Goal: Transaction & Acquisition: Purchase product/service

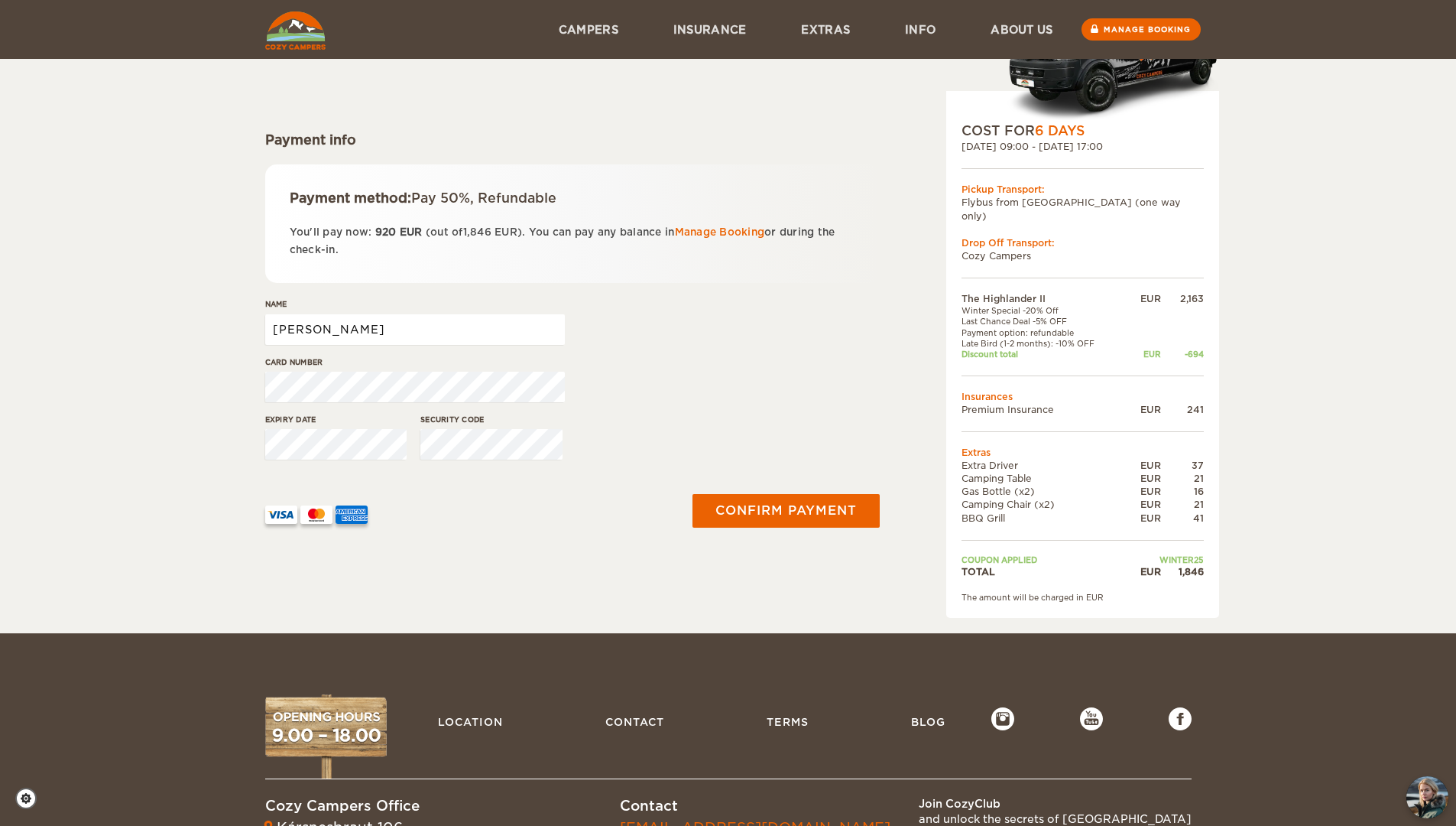
click at [436, 337] on input "Juan Francisco" at bounding box center [415, 330] width 299 height 30
type input "Juan Francisco Fernandez Ontiveros"
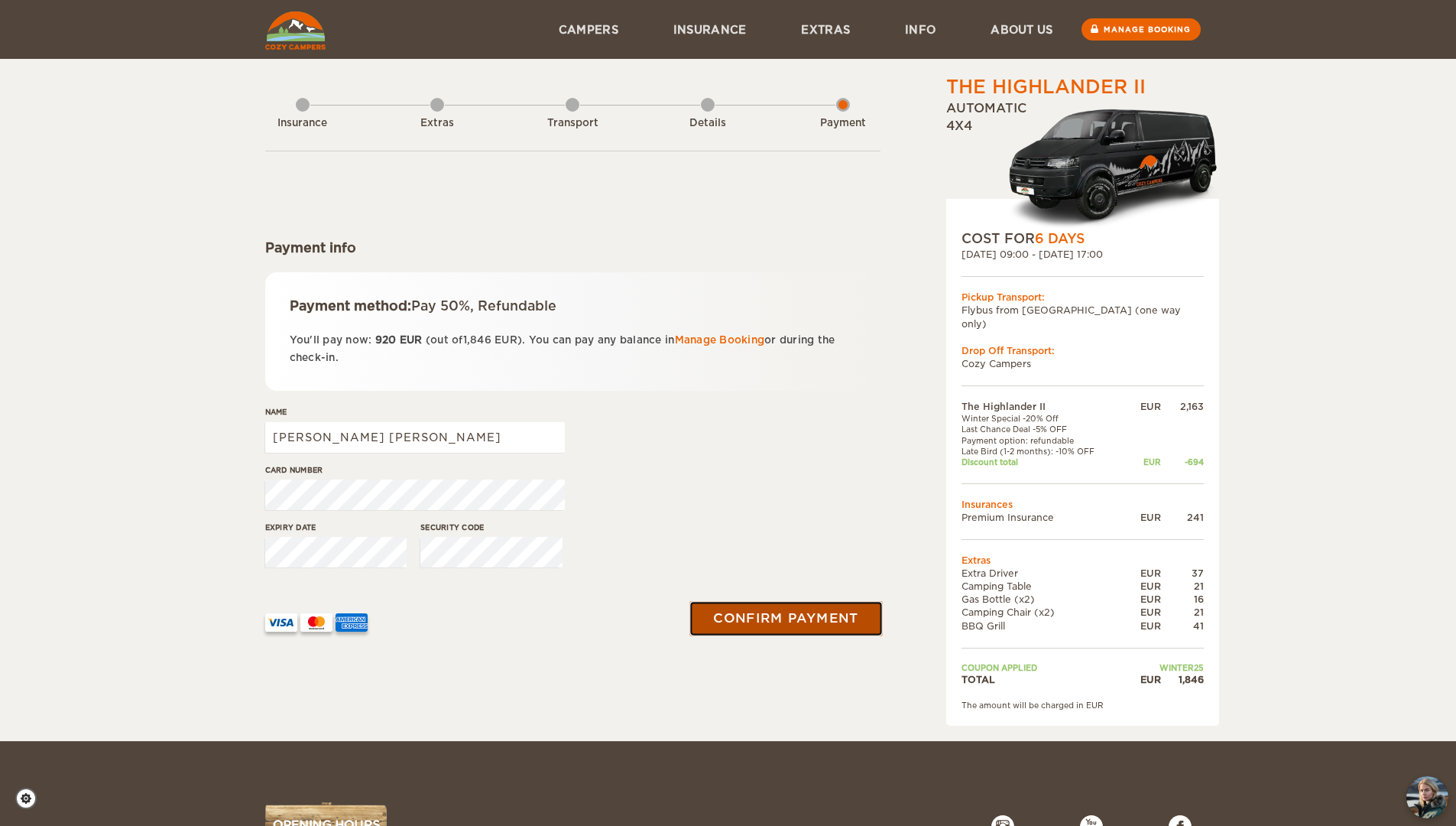
click at [814, 627] on button "Confirm payment" at bounding box center [787, 618] width 192 height 35
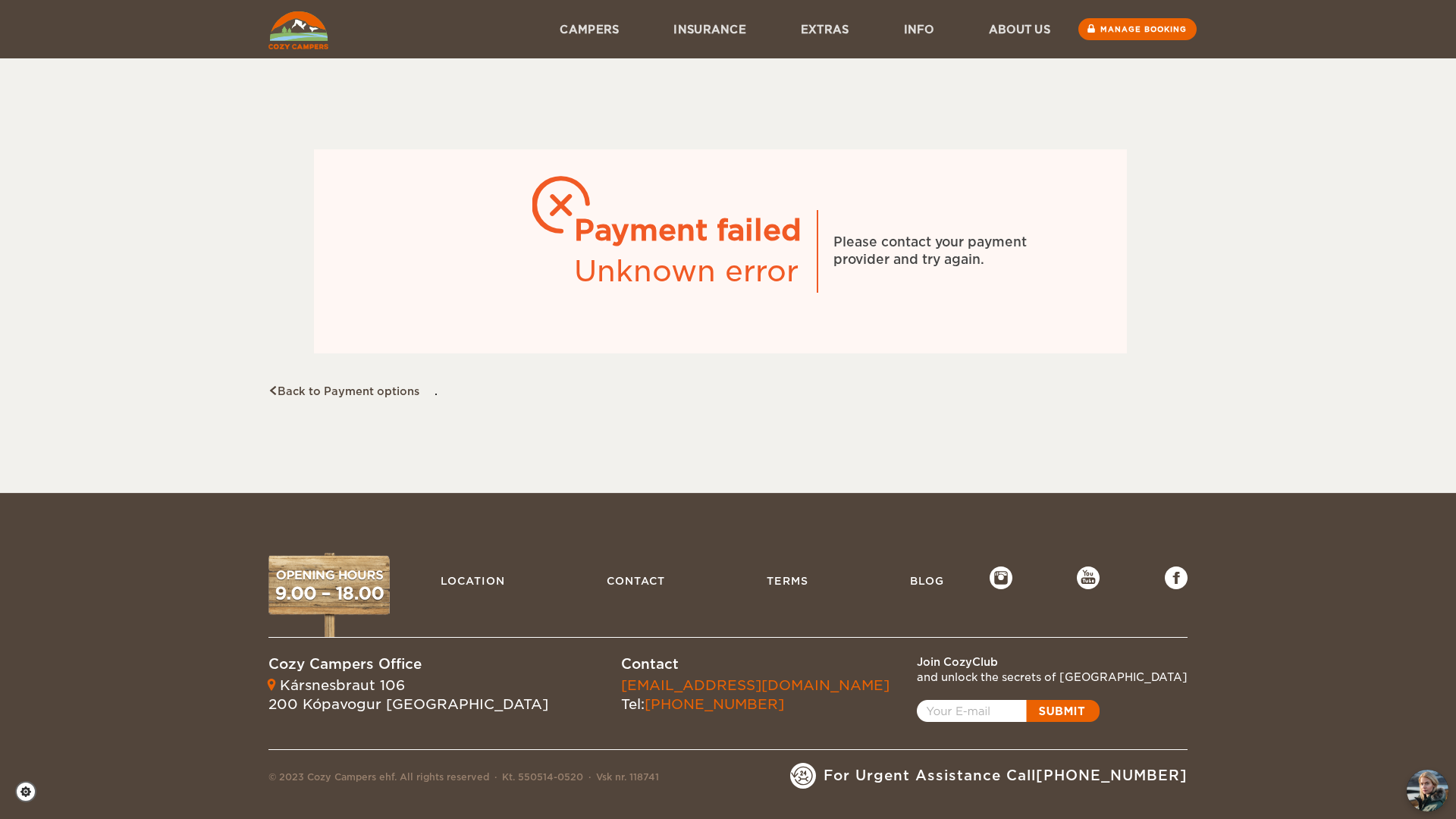
click at [310, 37] on img at bounding box center [299, 30] width 60 height 38
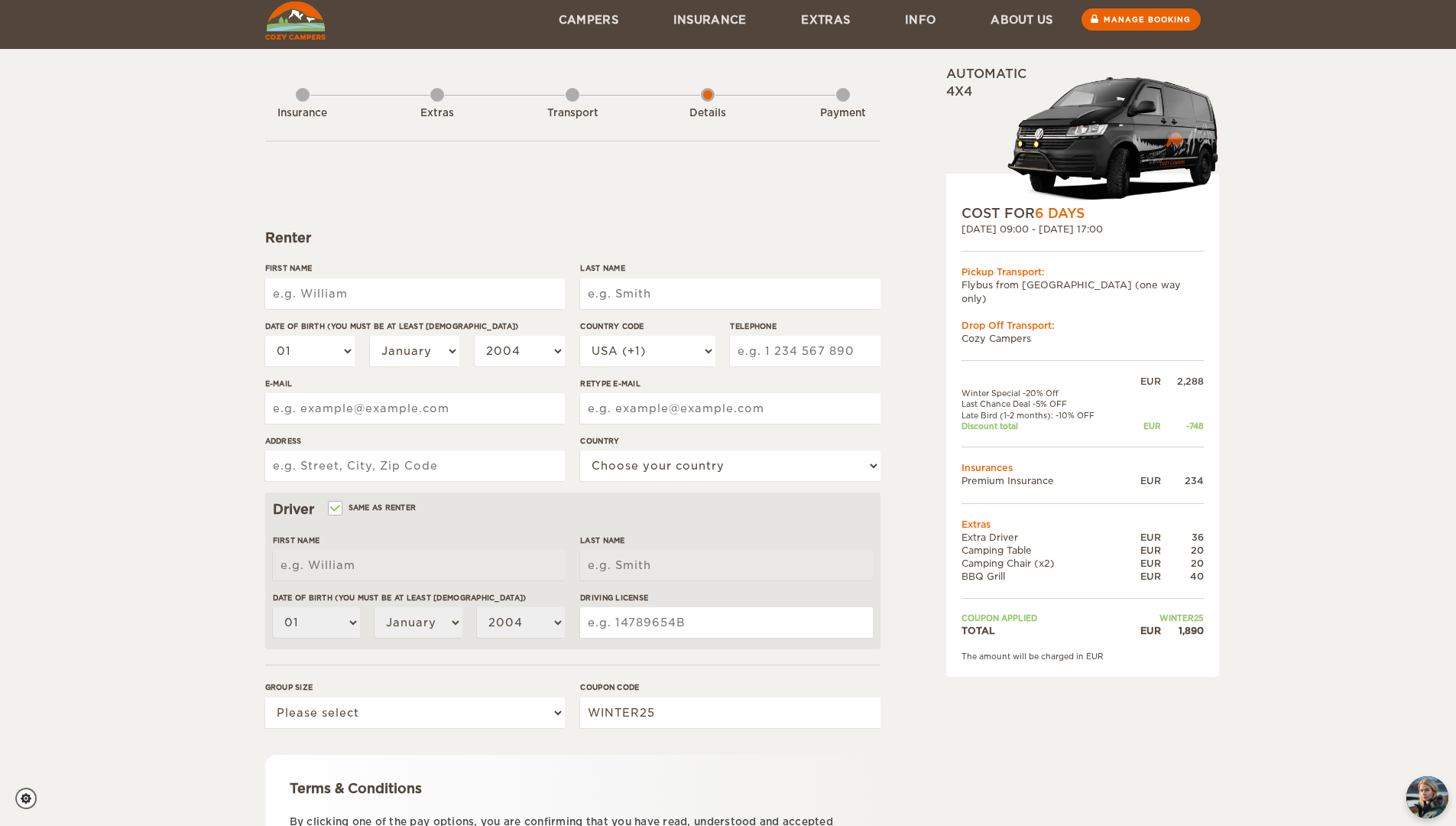
scroll to position [29, 0]
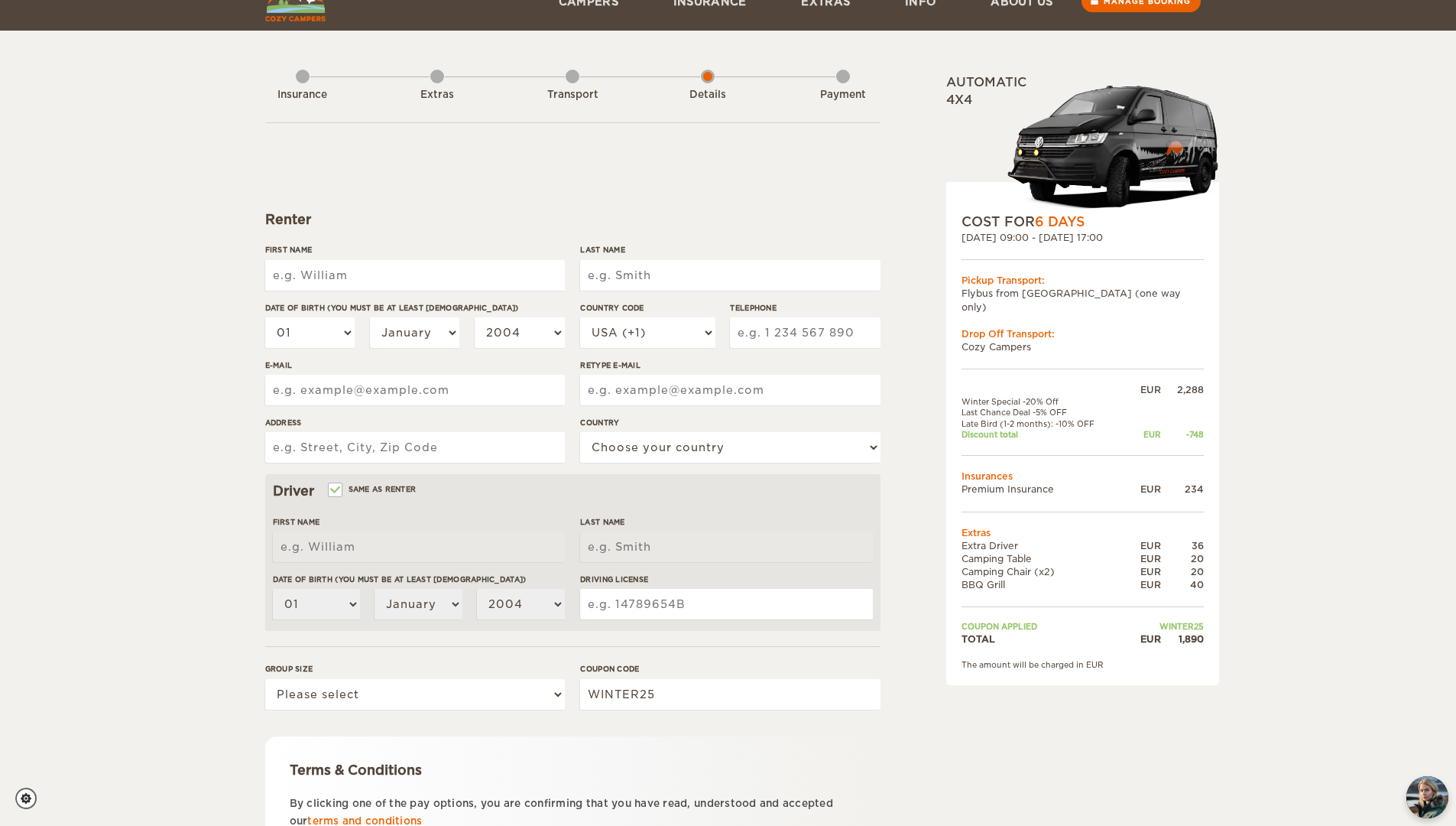
click at [464, 267] on input "First Name" at bounding box center [415, 275] width 299 height 30
type input "Juan Francisco"
type input "Fernandez Ontiveros"
type input "4753527258"
type input "francisco.fernandez@yale.edu"
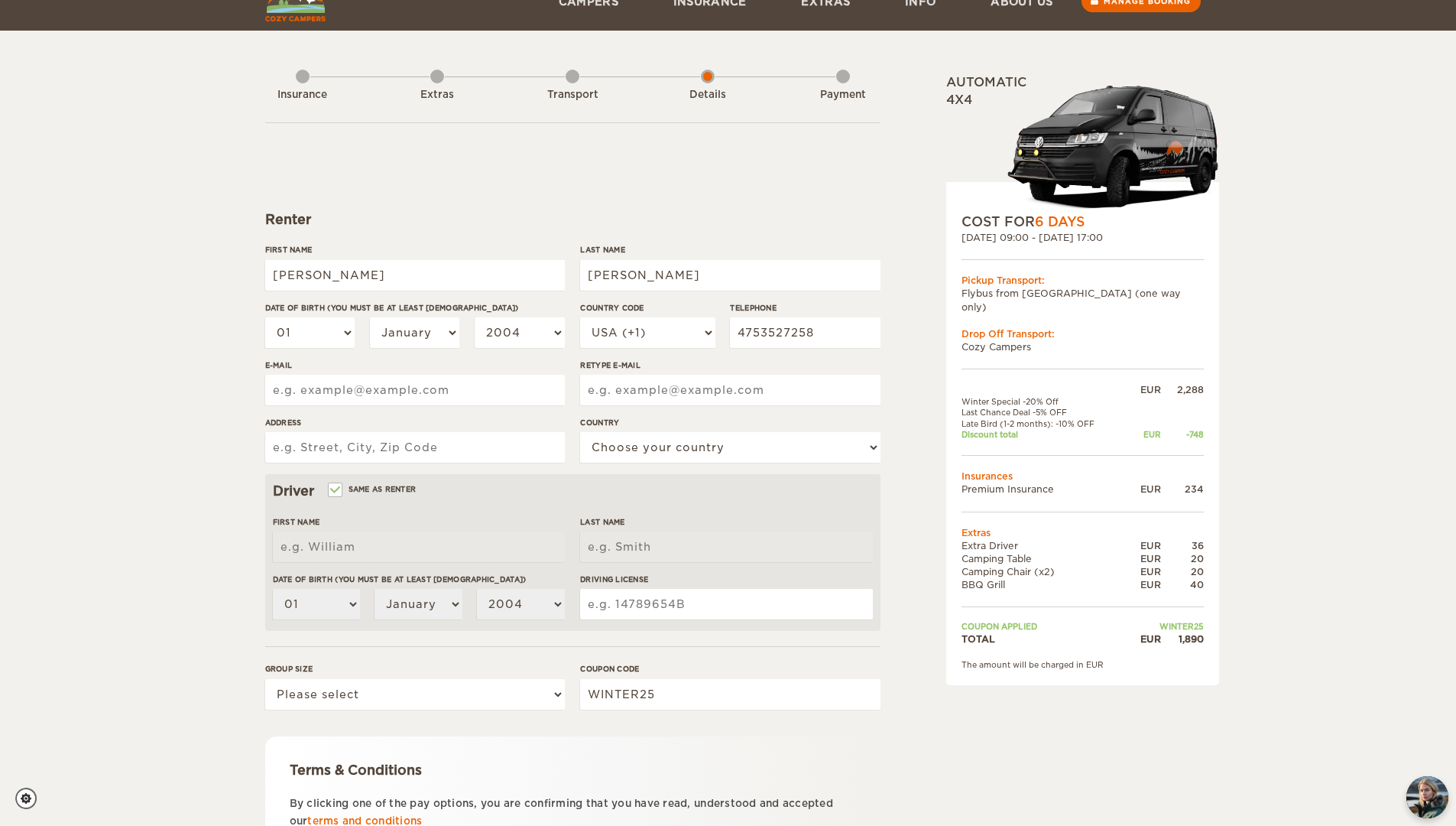
type input "francisco.fernandez@yale.edu"
type input "19 Whitney Ave, Unit D"
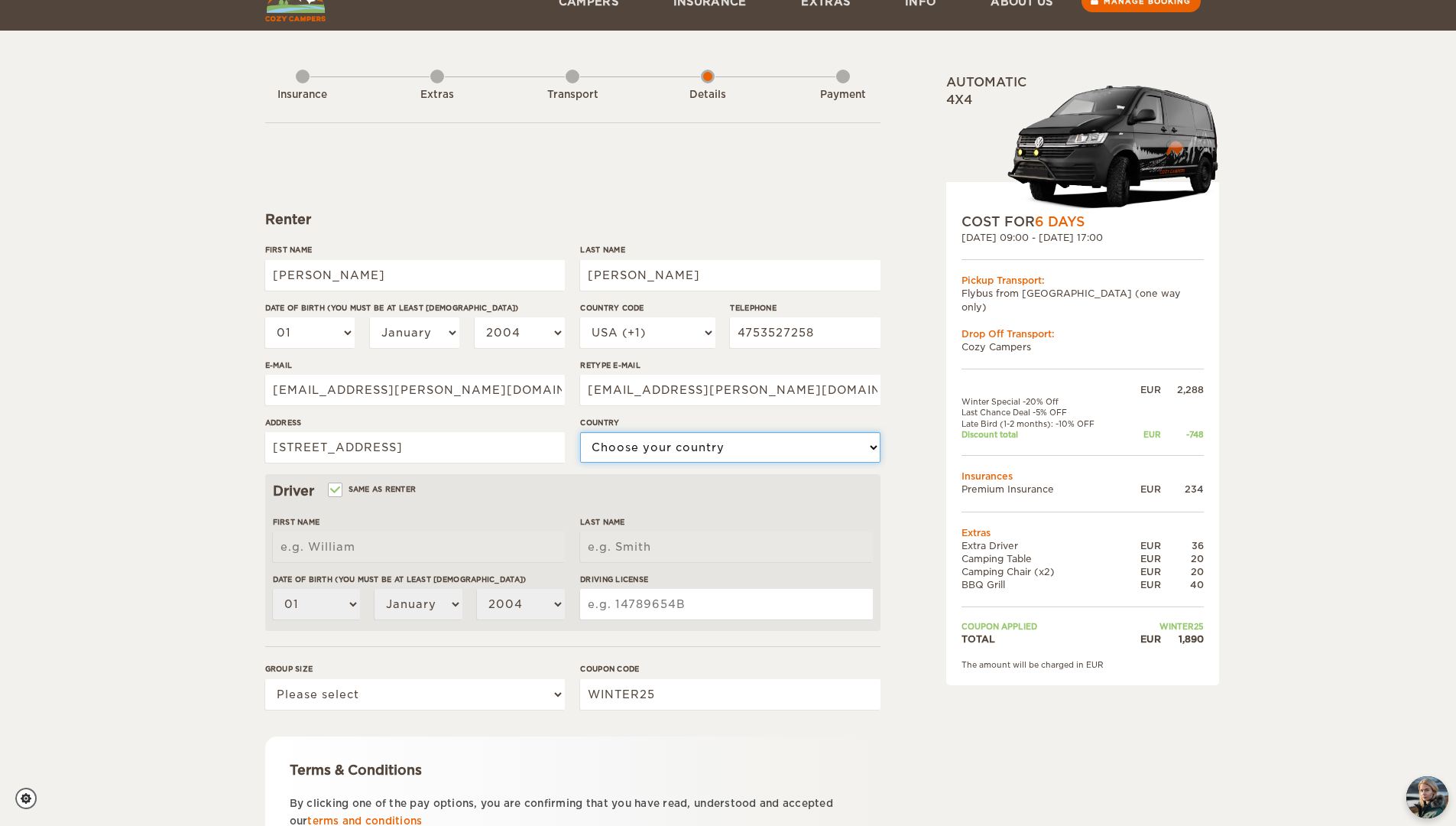
select select "222"
type input "Juan Francisco"
type input "Fernandez Ontiveros"
click at [349, 322] on select "01 02 03 04 05 06 07 08 09 10 11 12 13 14 15 16 17 18 19 20 21 22 23 24 25 26 2…" at bounding box center [310, 332] width 90 height 30
select select "31"
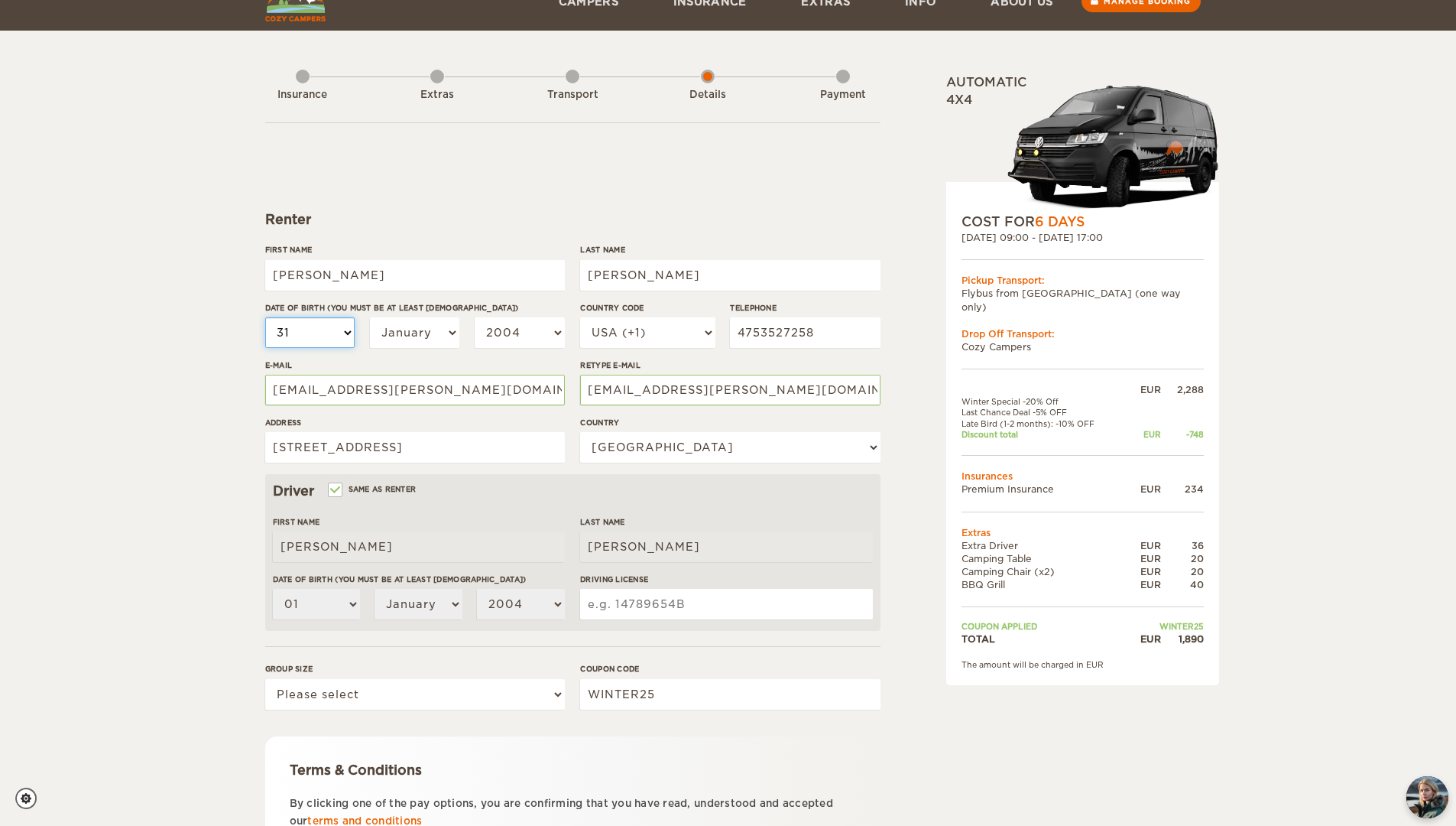
click at [266, 317] on select "01 02 03 04 05 06 07 08 09 10 11 12 13 14 15 16 17 18 19 20 21 22 23 24 25 26 2…" at bounding box center [310, 332] width 90 height 30
select select "31"
click at [465, 331] on div "01 02 03 04 05 06 07 08 09 10 11 12 13 14 15 16 17 18 19 20 21 22 23 24 25 26 2…" at bounding box center [415, 338] width 299 height 42
click at [440, 331] on select "January February March April May June July August September October November De…" at bounding box center [414, 332] width 90 height 30
select select "07"
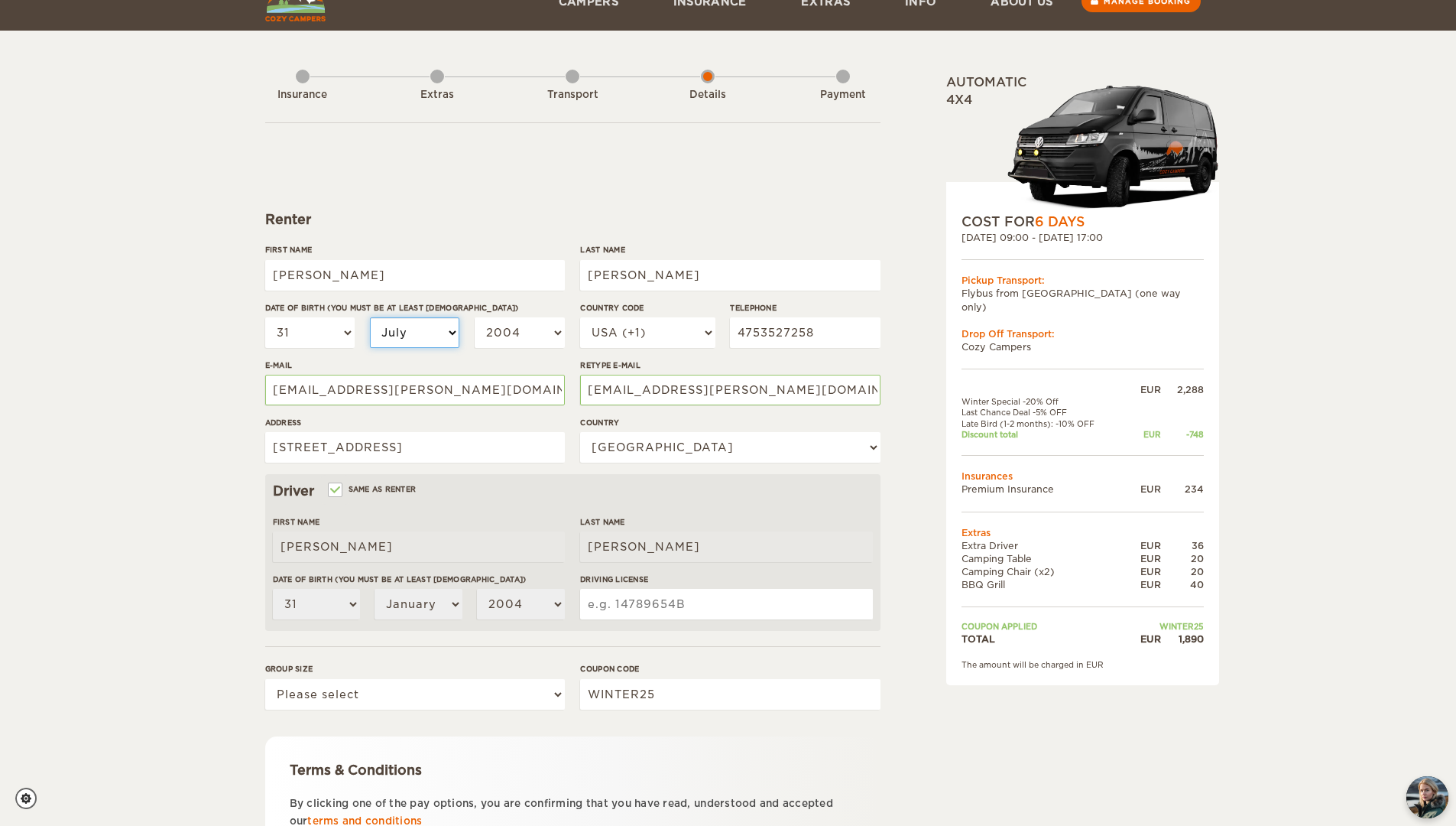
click at [370, 317] on select "January February March April May June July August September October November De…" at bounding box center [414, 332] width 90 height 30
select select "07"
click at [556, 332] on select "2004 2003 2002 2001 2000 1999 1998 1997 1996 1995 1994 1993 1992 1991 1990 1989…" at bounding box center [519, 332] width 90 height 30
select select "1993"
click at [475, 317] on select "2004 2003 2002 2001 2000 1999 1998 1997 1996 1995 1994 1993 1992 1991 1990 1989…" at bounding box center [519, 332] width 90 height 30
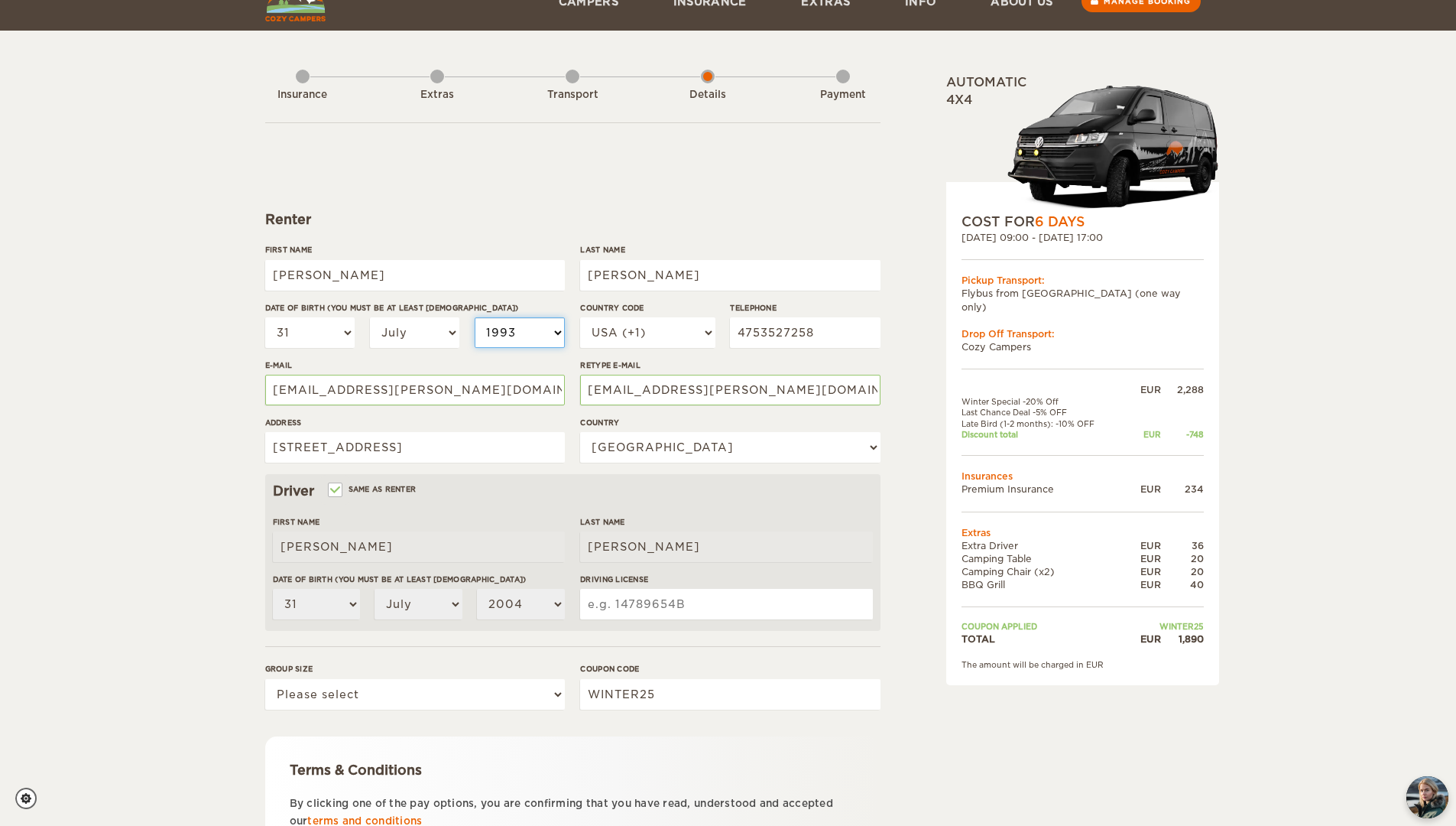
select select "1993"
drag, startPoint x: 412, startPoint y: 392, endPoint x: 258, endPoint y: 394, distance: 154.0
click at [258, 394] on div "Expand Collapse Total 1,890 EUR Automatic 4x4 COST FOR 6 Days 12. Oct 2025 09:0…" at bounding box center [728, 497] width 945 height 904
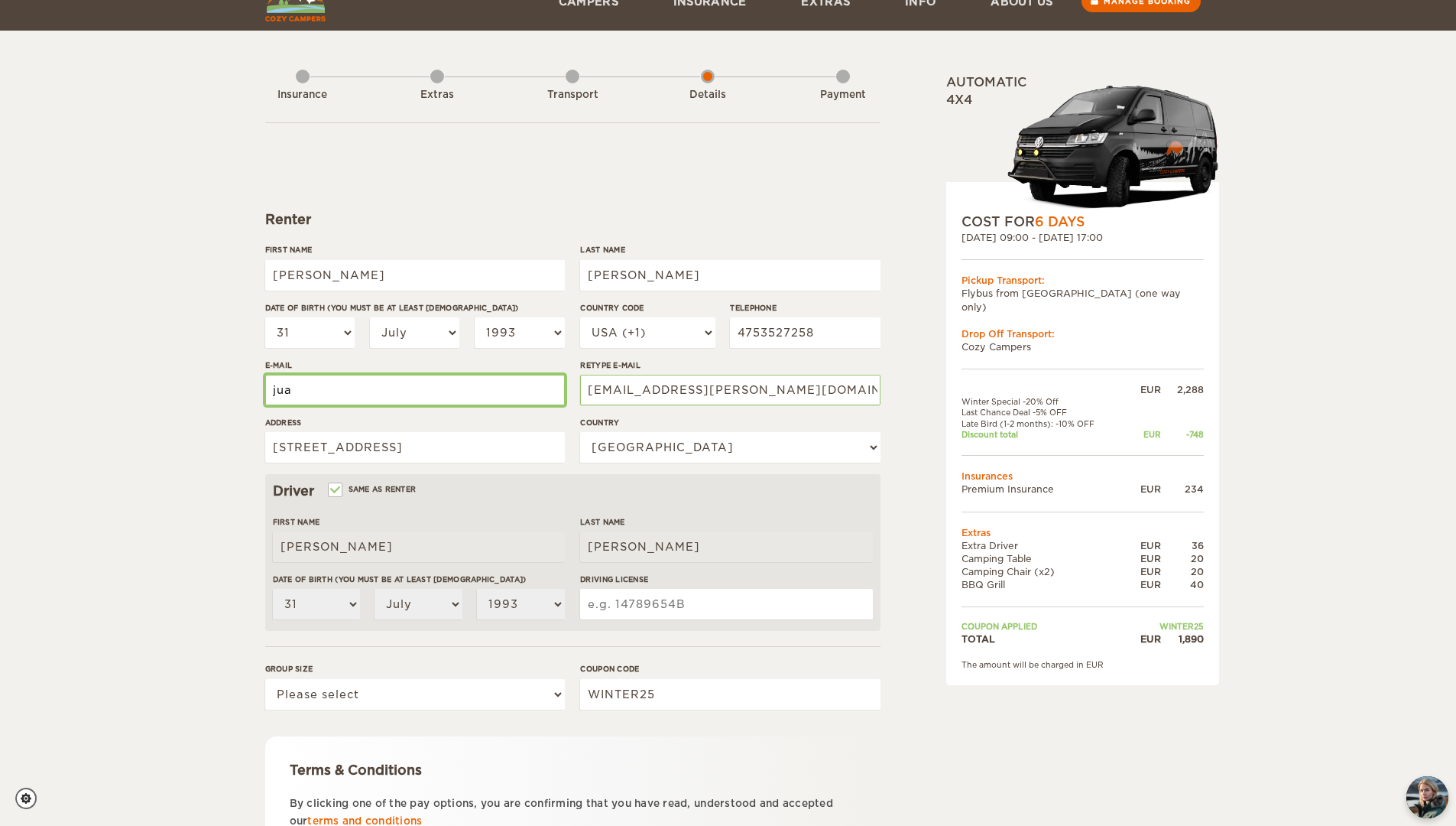
type input "juanfrancisco0488@gmail.com"
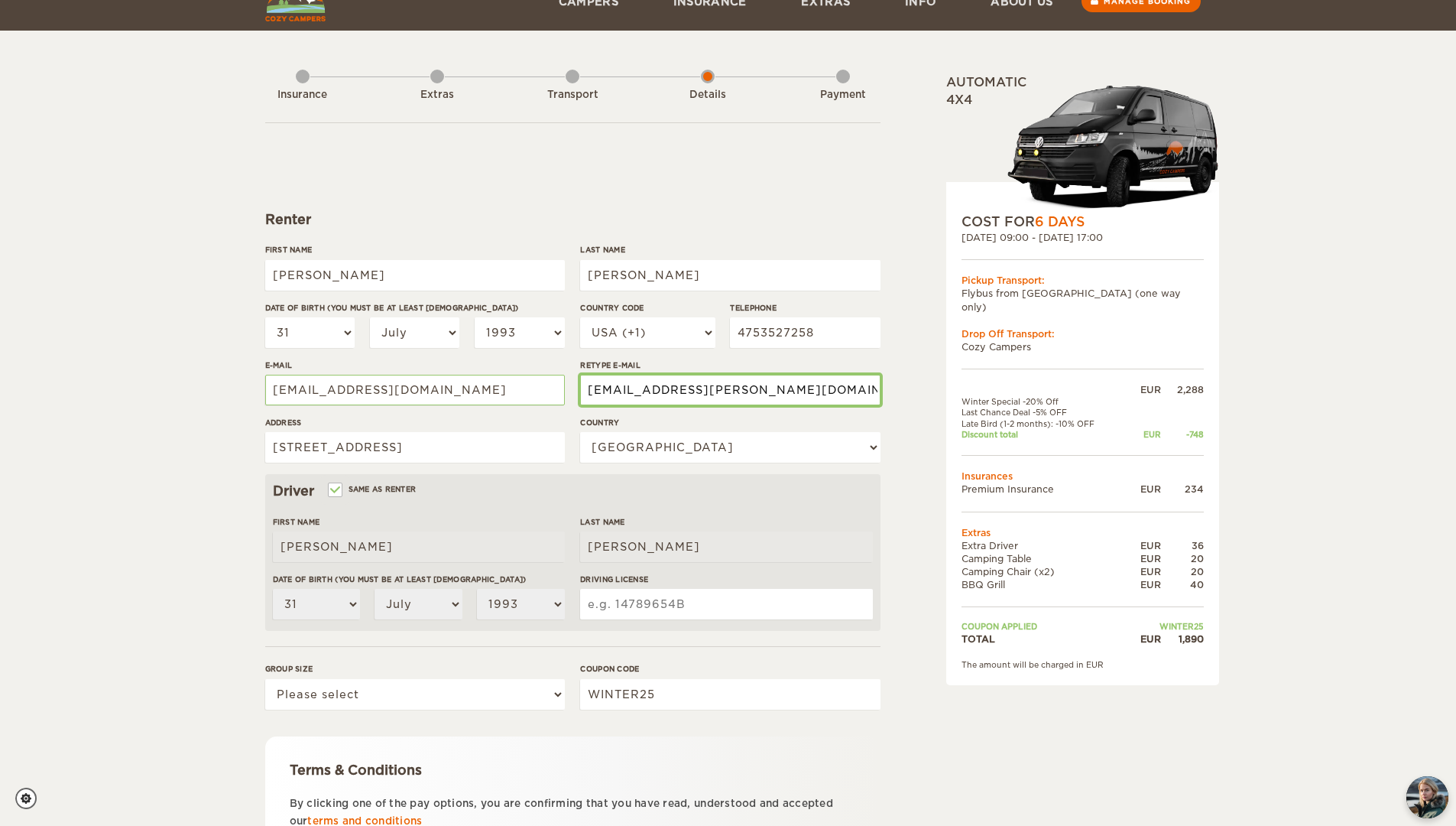
drag, startPoint x: 794, startPoint y: 390, endPoint x: 492, endPoint y: 375, distance: 302.4
click at [492, 375] on div "First Name Juan Francisco Last Name Fernandez Ontiveros Date of birth (You must…" at bounding box center [573, 359] width 616 height 230
type input "juanfrancisco0488@gmail.com"
click at [670, 602] on input "Driving License" at bounding box center [726, 604] width 292 height 30
type input "C16614066"
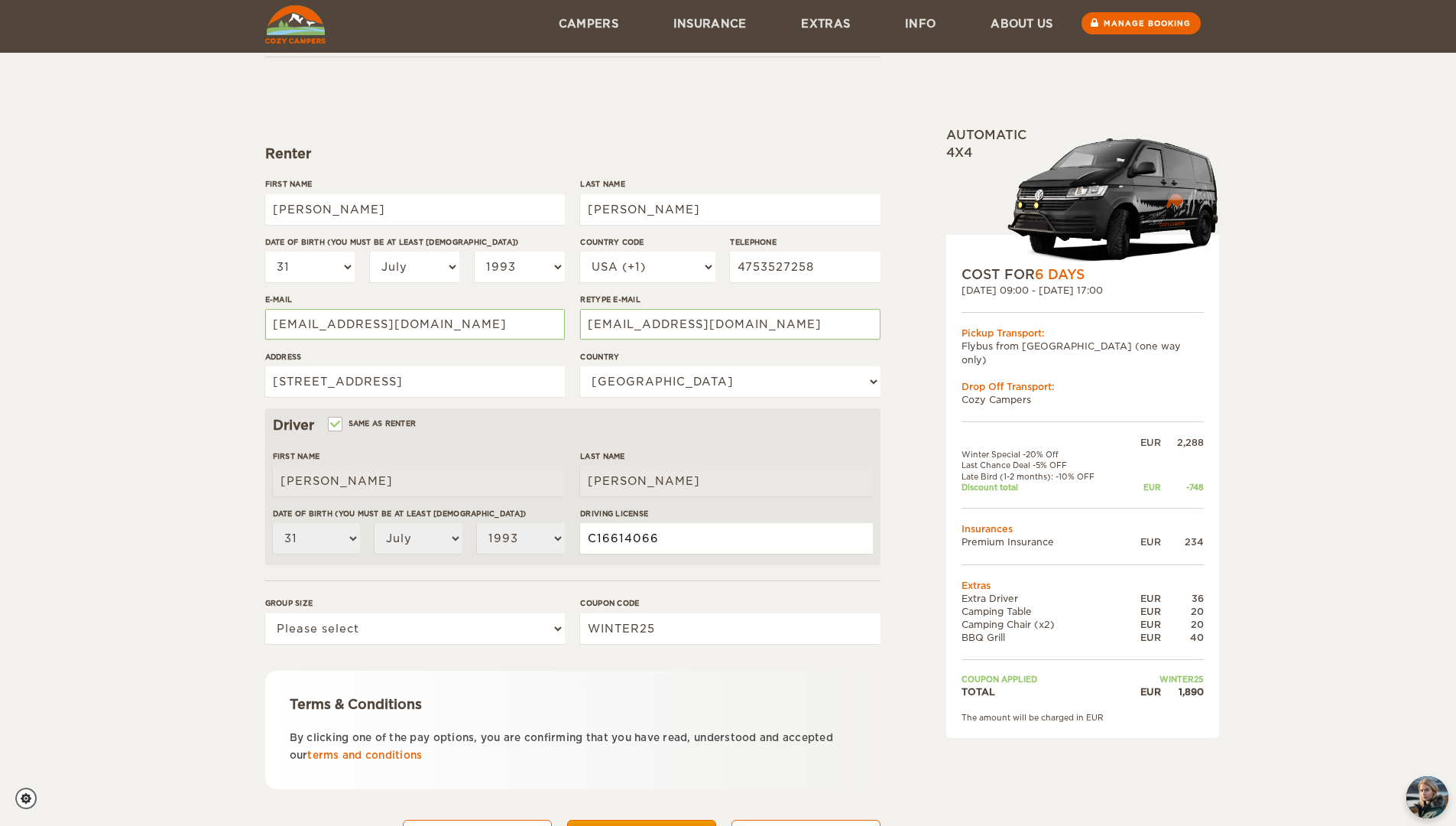
scroll to position [168, 0]
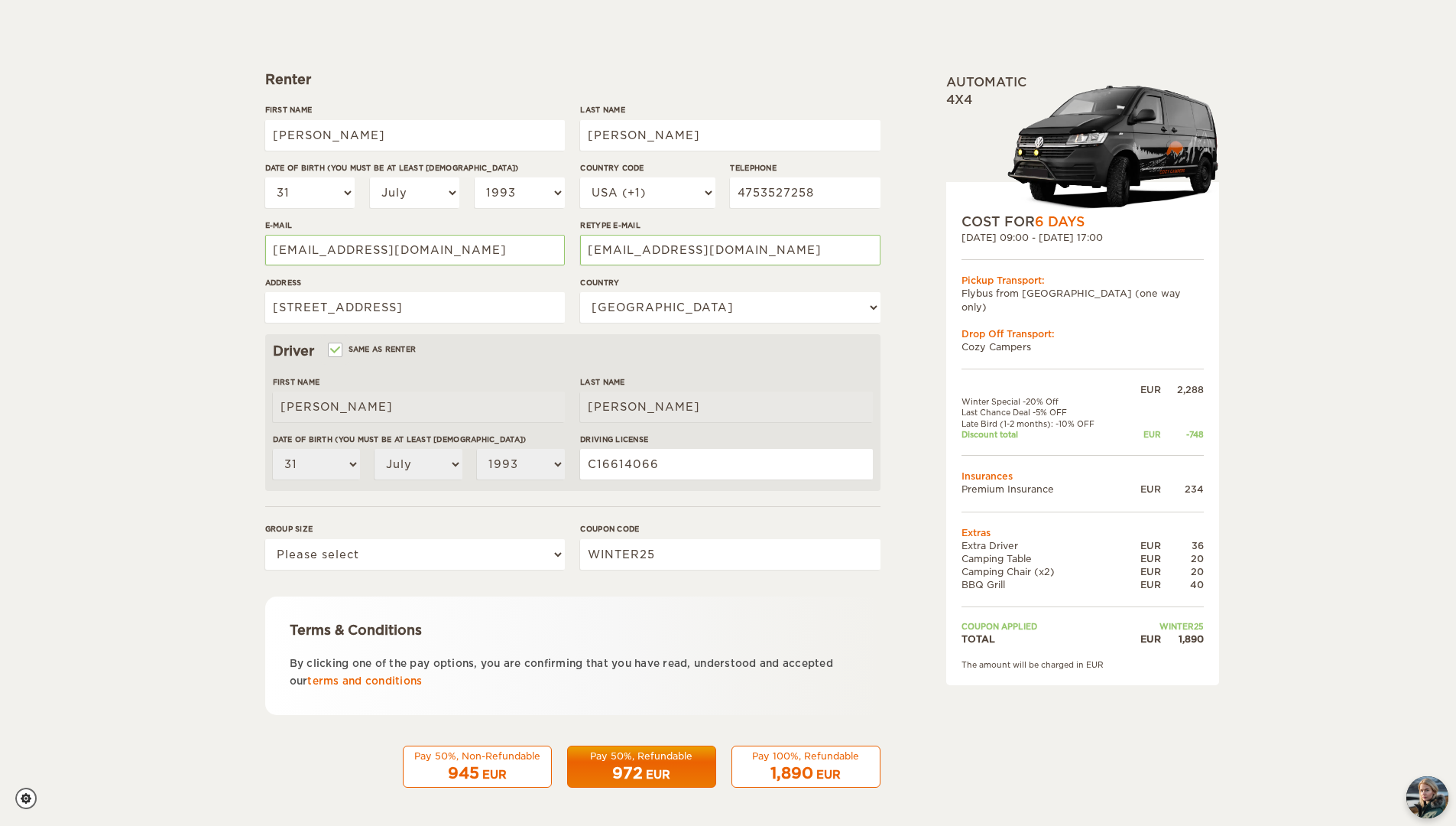
click at [658, 771] on div "EUR" at bounding box center [658, 774] width 24 height 15
click at [361, 556] on select "Please select 1 2" at bounding box center [415, 554] width 299 height 30
select select "2"
click at [266, 539] on select "Please select 1 2" at bounding box center [415, 554] width 299 height 30
click at [658, 772] on div "EUR" at bounding box center [658, 774] width 24 height 15
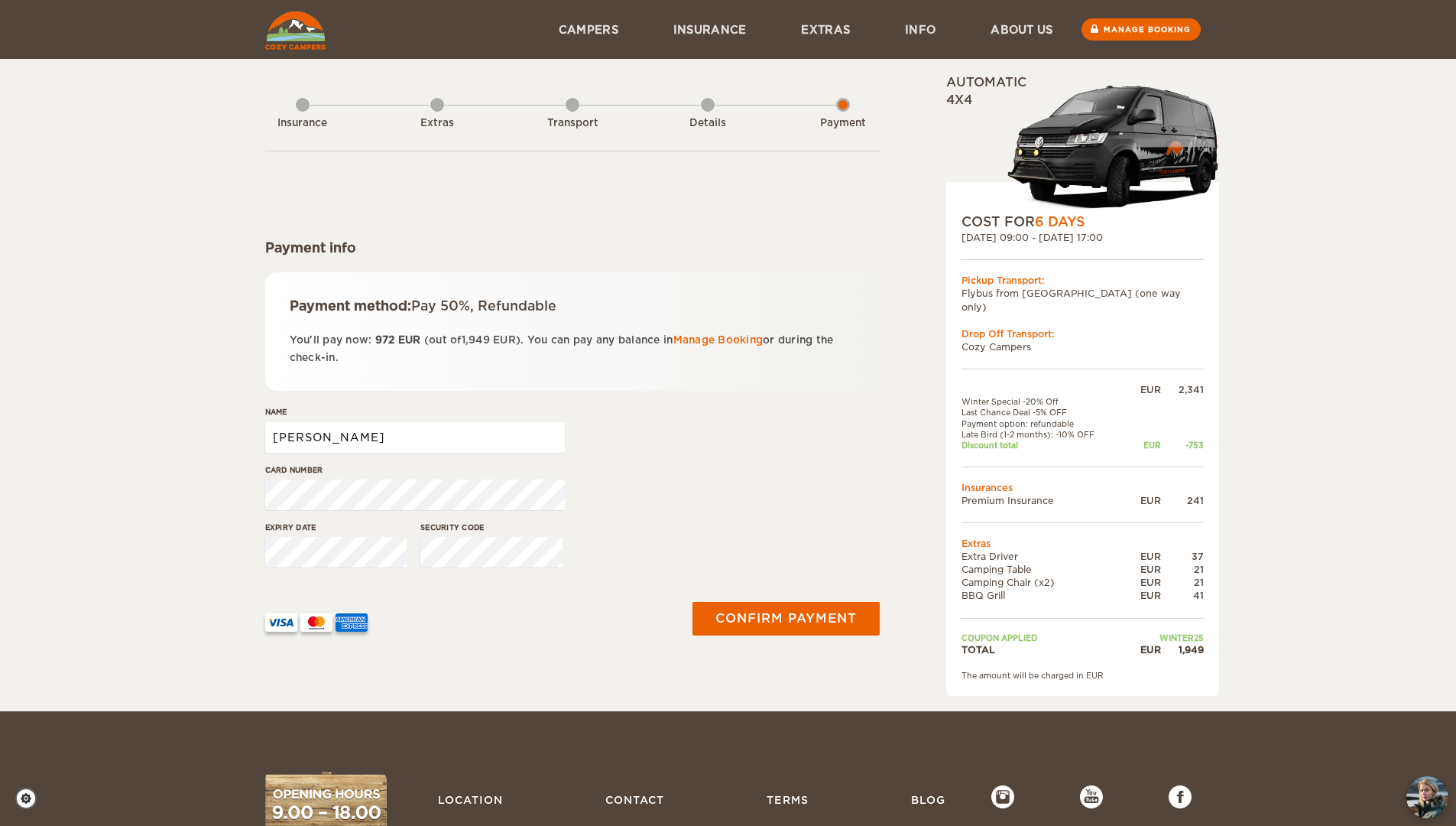
click at [470, 439] on input "Juan Francisco" at bounding box center [415, 438] width 299 height 30
type input "Juan Francisco Fernandez Ontiveros"
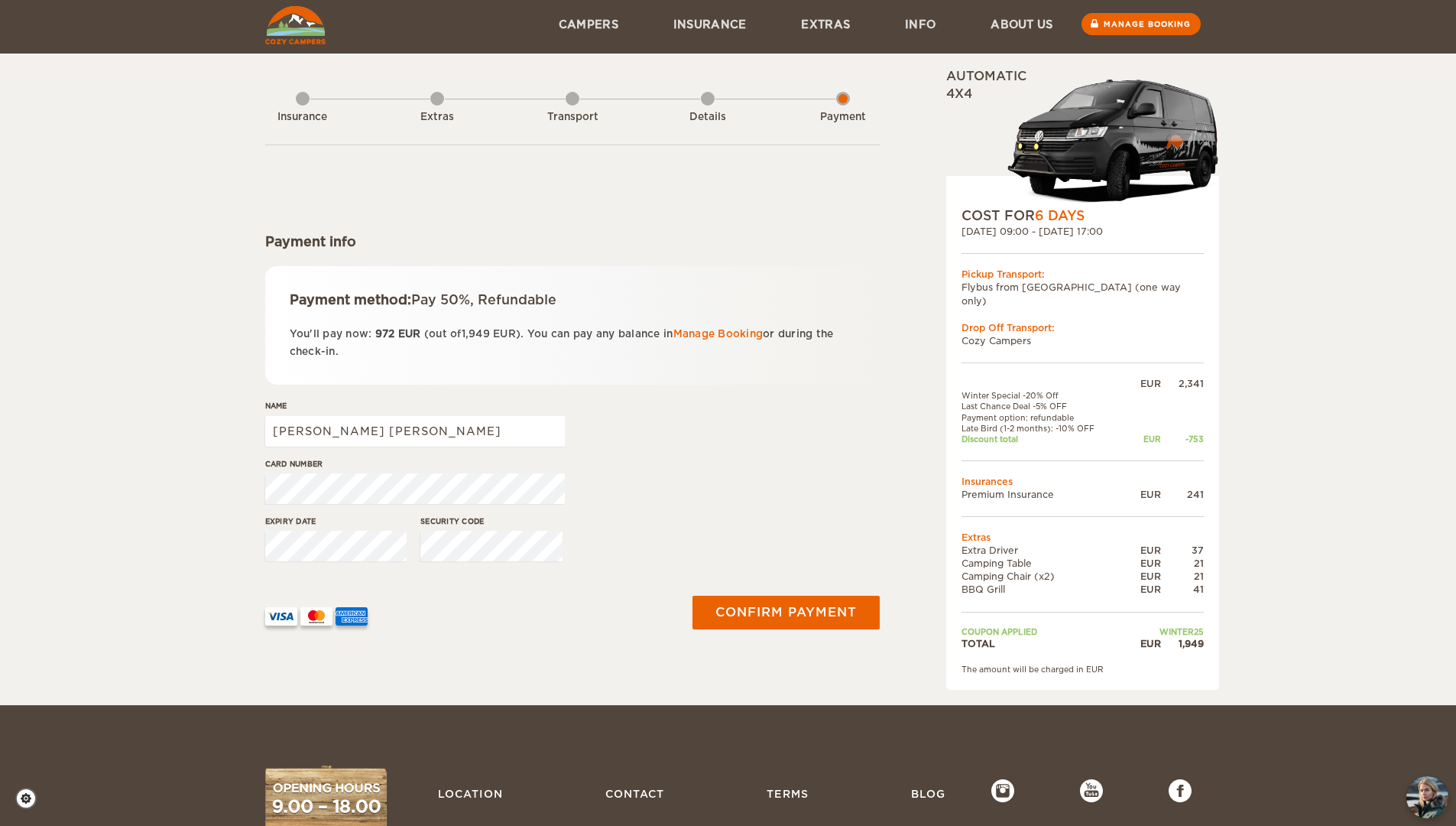
scroll to position [9, 0]
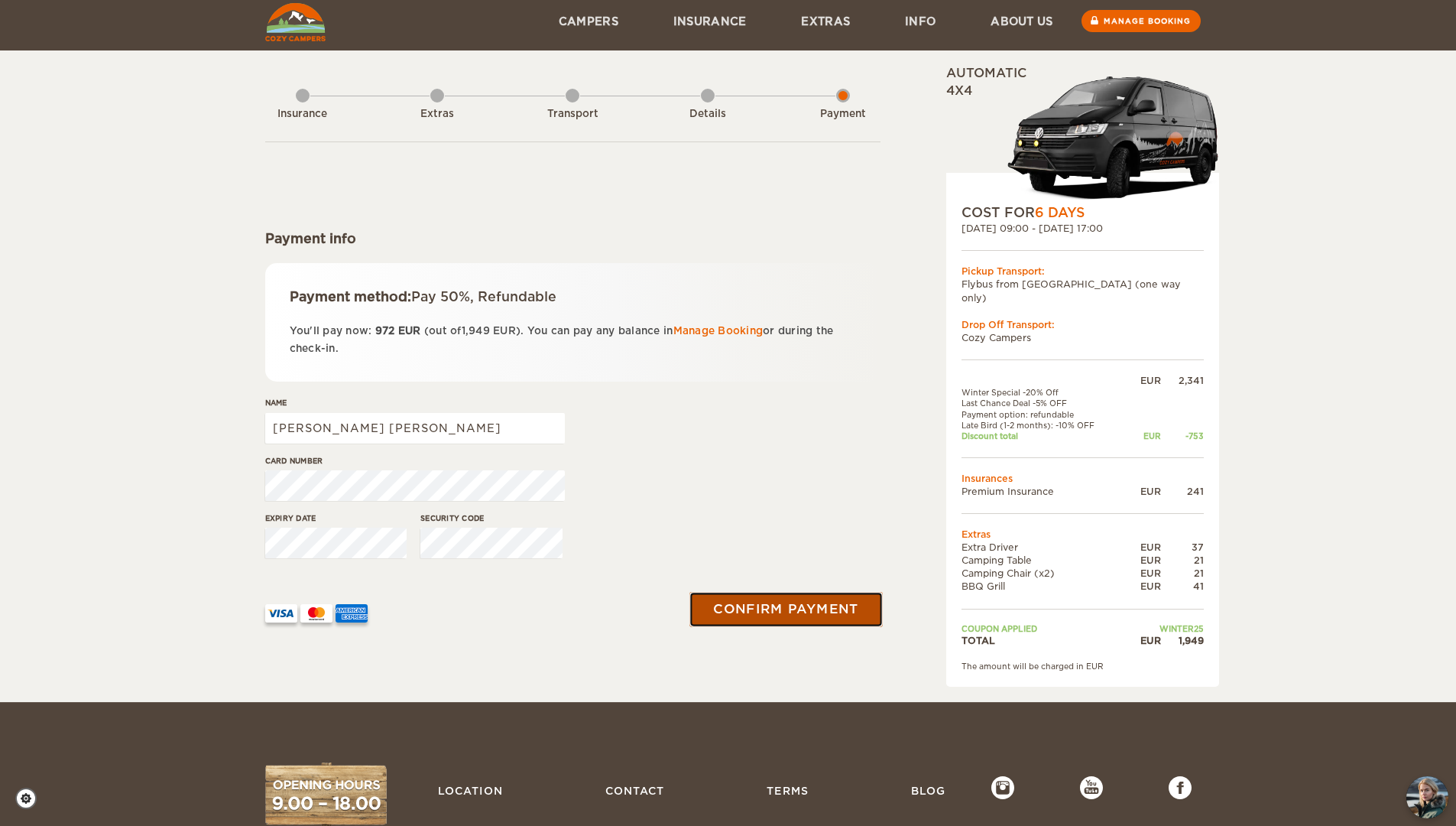
click at [801, 617] on button "Confirm payment" at bounding box center [787, 609] width 192 height 35
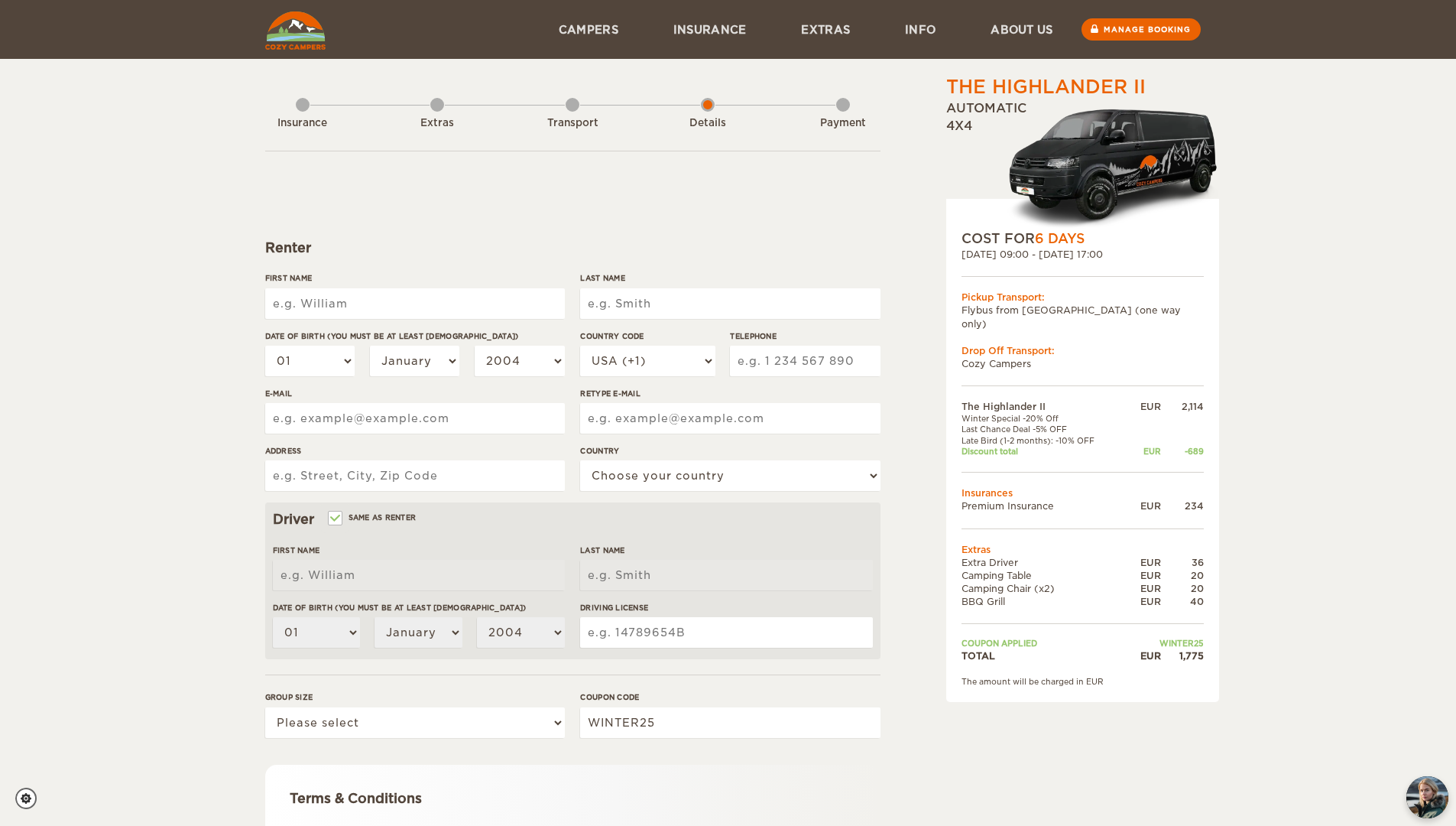
click at [428, 303] on input "First Name" at bounding box center [415, 303] width 299 height 30
type input "[PERSON_NAME]"
type input "4753527258"
type input "francisco.fernandez@yale.edu"
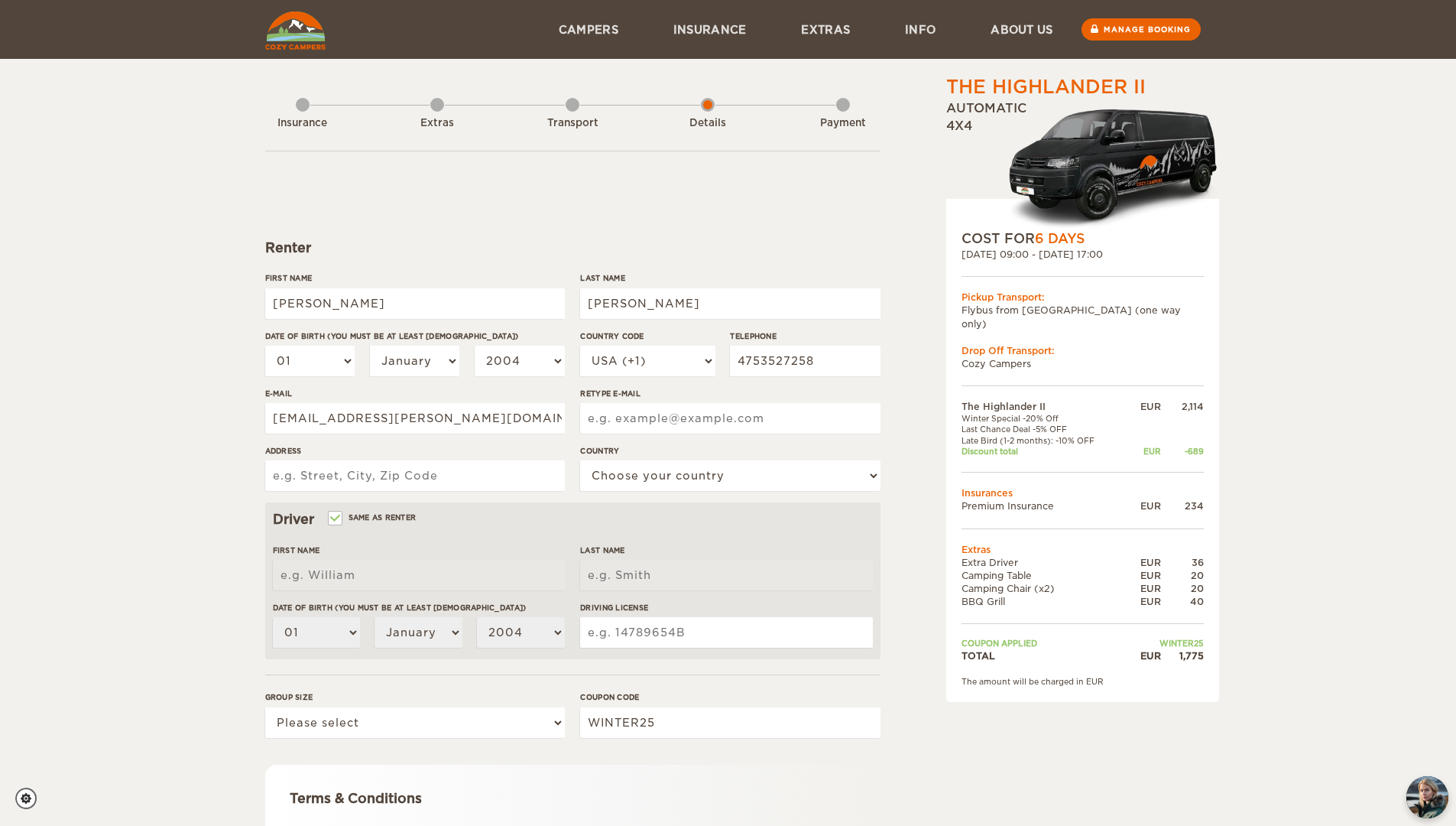
type input "francisco.fernandez@yale.edu"
type input "19 Whitney Ave, Unit D"
select select "222"
type input "[PERSON_NAME]"
type input "Fernandez Ontiveros"
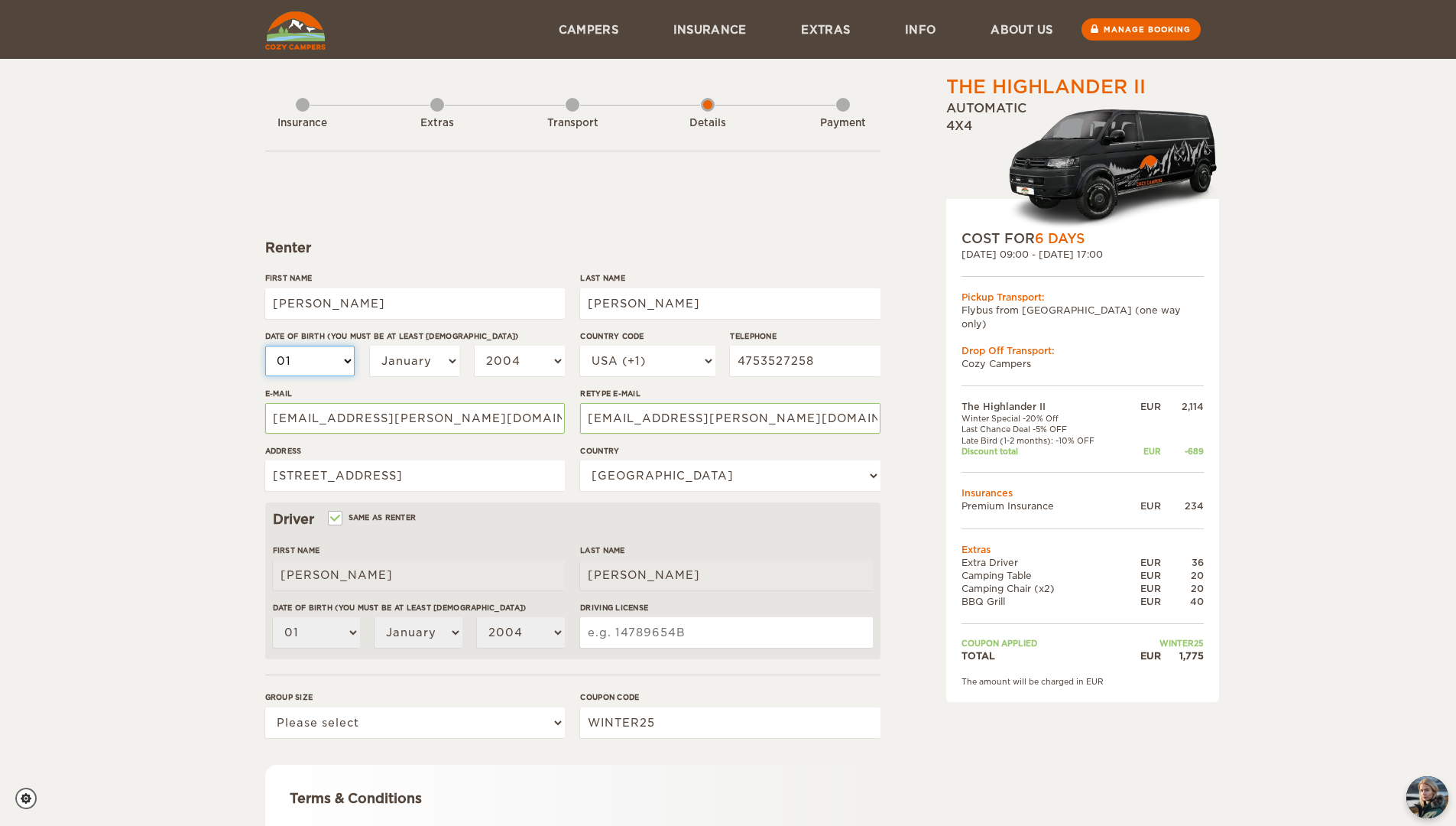
click at [322, 355] on select "01 02 03 04 05 06 07 08 09 10 11 12 13 14 15 16 17 18 19 20 21 22 23 24 25 26 2…" at bounding box center [310, 361] width 90 height 30
select select "31"
click at [266, 346] on select "01 02 03 04 05 06 07 08 09 10 11 12 13 14 15 16 17 18 19 20 21 22 23 24 25 26 2…" at bounding box center [310, 361] width 90 height 30
select select "31"
click at [421, 367] on select "January February March April May June July August September October November De…" at bounding box center [414, 361] width 90 height 30
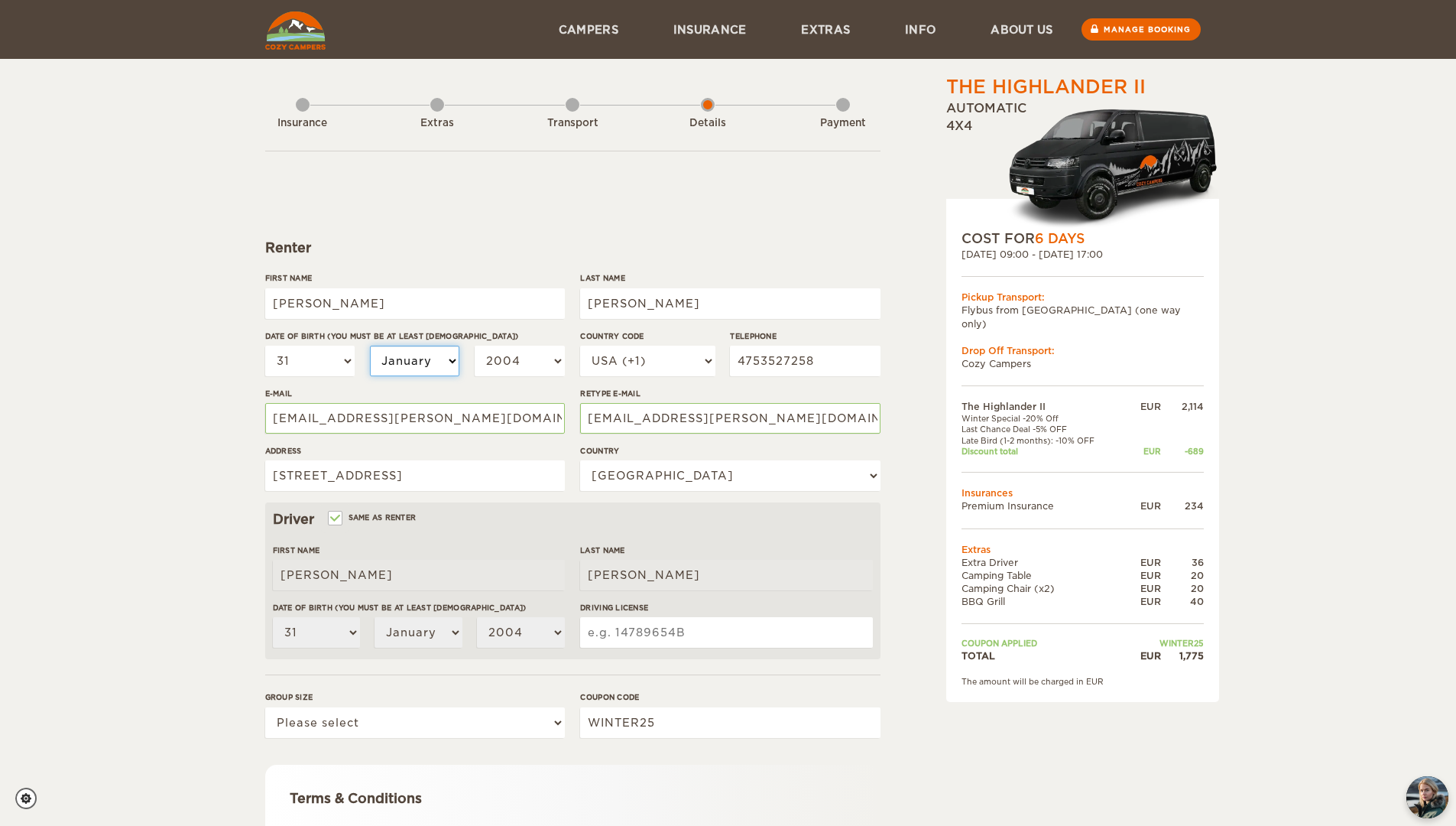
select select "07"
click at [370, 346] on select "January February March April May June July August September October November De…" at bounding box center [414, 361] width 90 height 30
select select "07"
click at [521, 356] on select "2004 2003 2002 2001 2000 1999 1998 1997 1996 1995 1994 1993 1992 1991 1990 1989…" at bounding box center [519, 361] width 90 height 30
select select "1993"
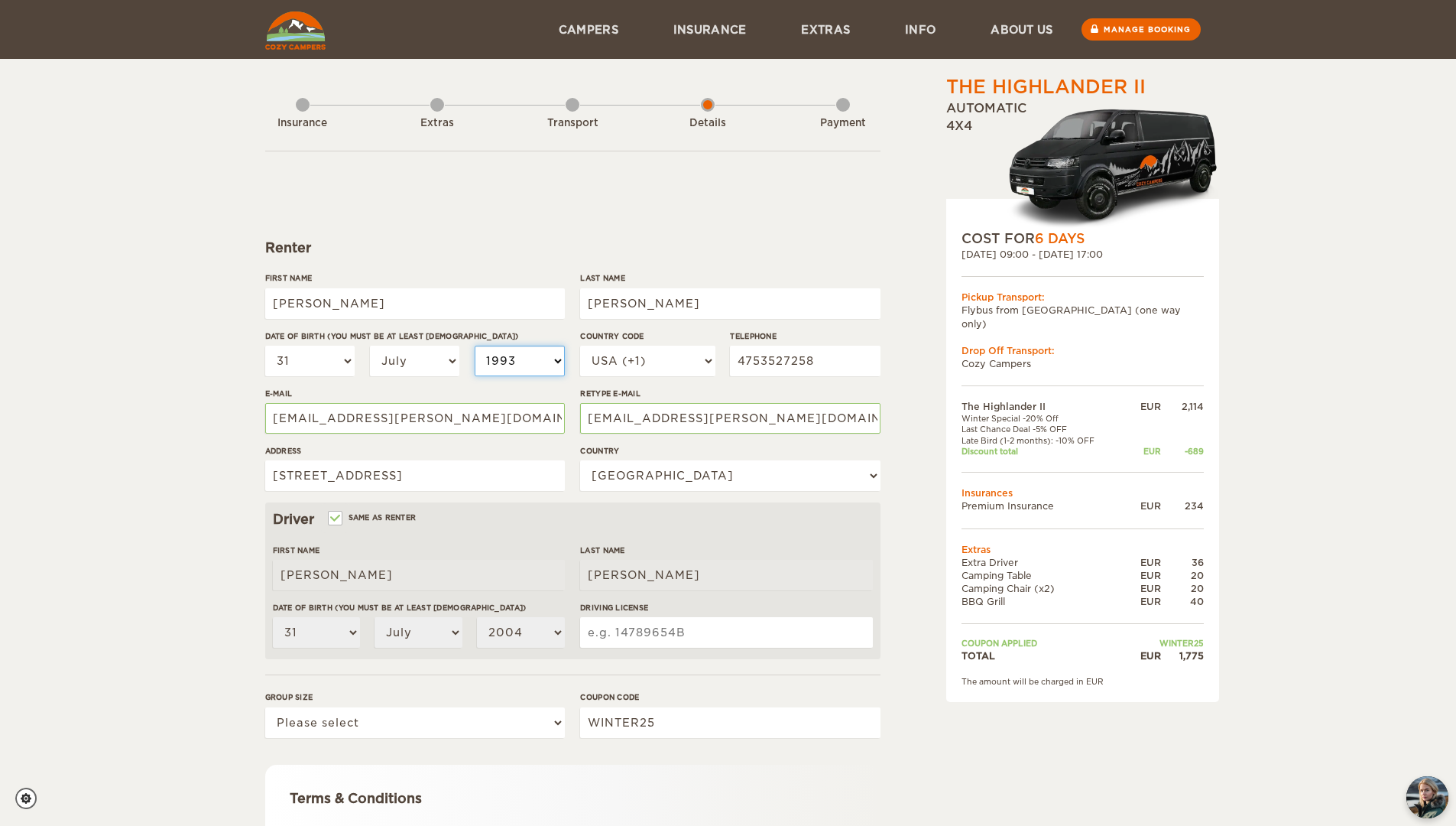
click at [475, 346] on select "2004 2003 2002 2001 2000 1999 1998 1997 1996 1995 1994 1993 1992 1991 1990 1989…" at bounding box center [519, 361] width 90 height 30
select select "1993"
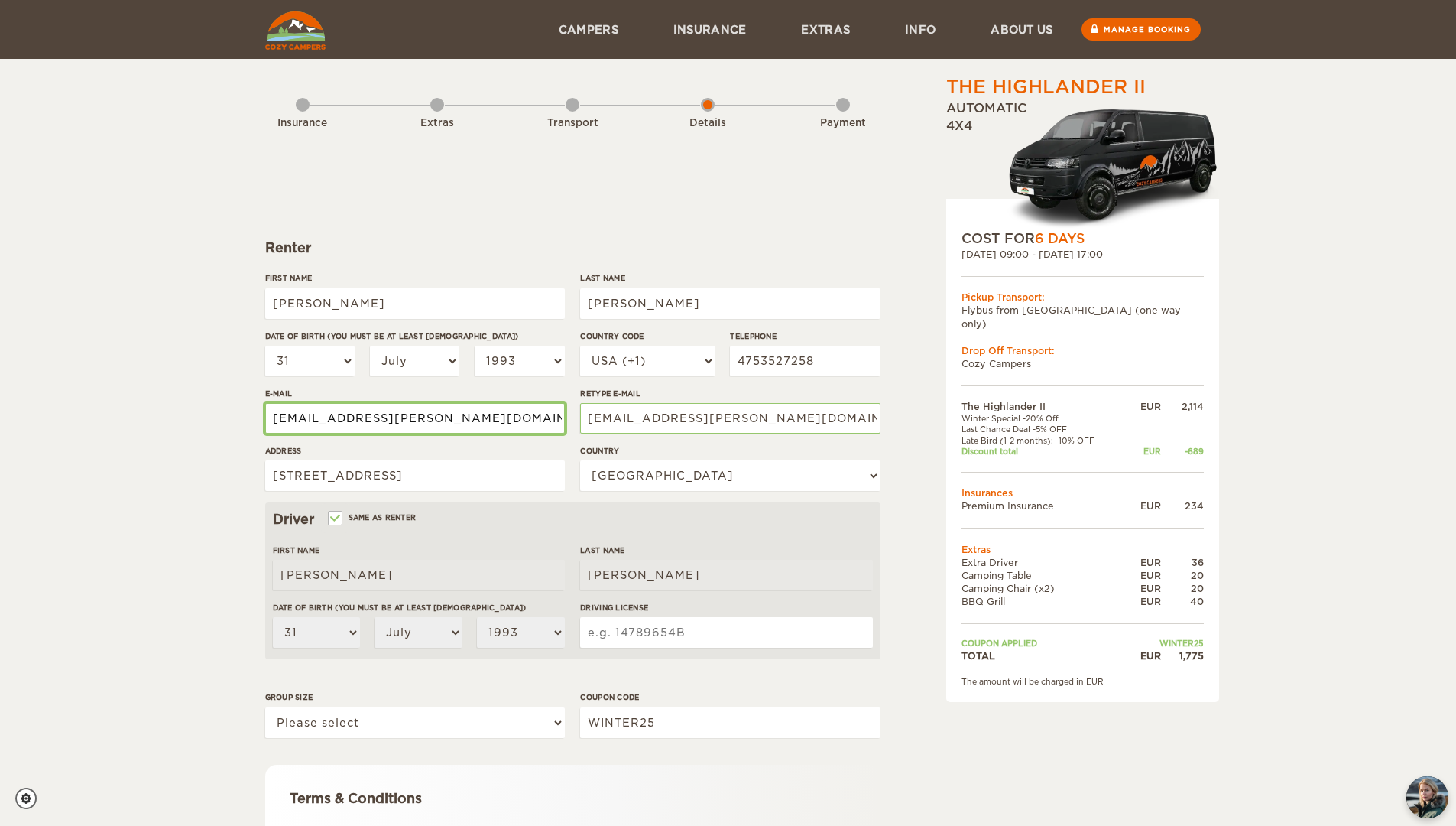
click at [461, 428] on input "francisco.fernandez@yale.edu" at bounding box center [415, 418] width 299 height 30
drag, startPoint x: 487, startPoint y: 422, endPoint x: -58, endPoint y: 431, distance: 545.1
click at [0, 431] on html "WINTER SPECIAL Up to 50% OFF winter rentals Limited Cars Available Skip to cont…" at bounding box center [728, 496] width 1456 height 994
type input "f"
type input "juanfrancisco0488@gmail.com"
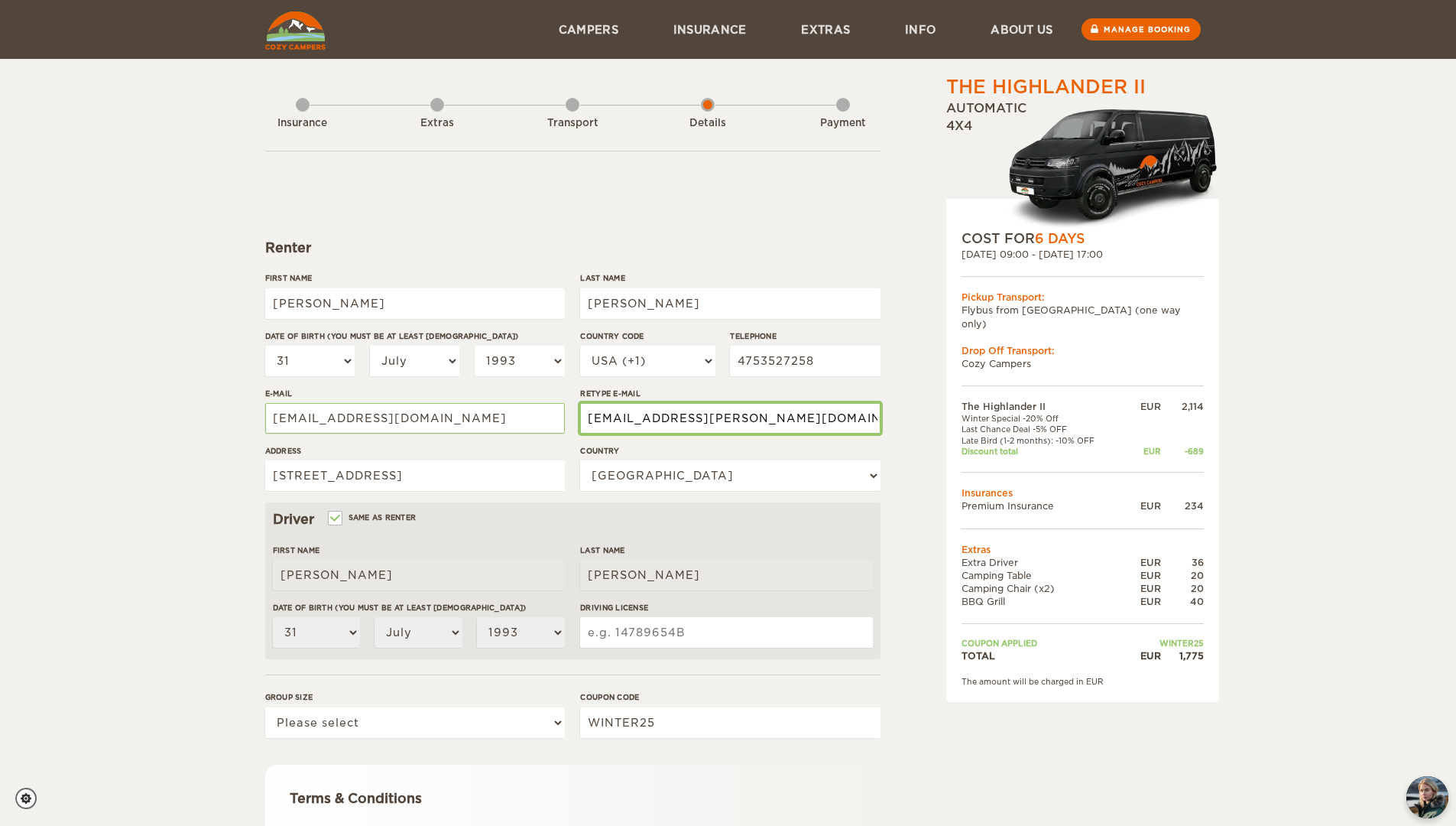
drag, startPoint x: 816, startPoint y: 413, endPoint x: 601, endPoint y: 415, distance: 215.0
click at [601, 415] on input "francisco.fernandez@yale.edu" at bounding box center [730, 418] width 299 height 30
type input "f"
type input "juanfrancisco0488@gmail.com"
click at [689, 636] on input "Driving License" at bounding box center [726, 632] width 292 height 30
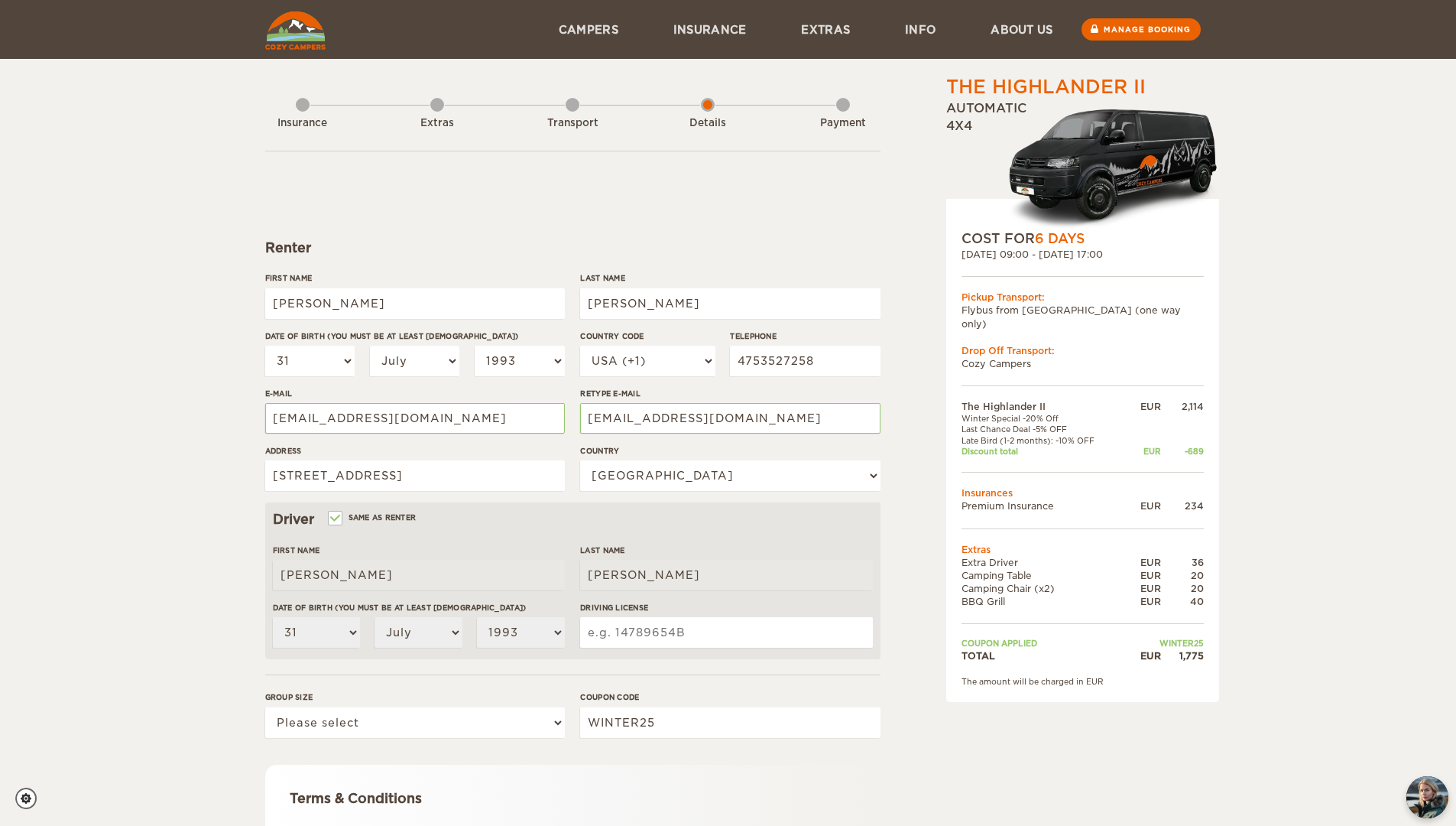
type input "C16614066"
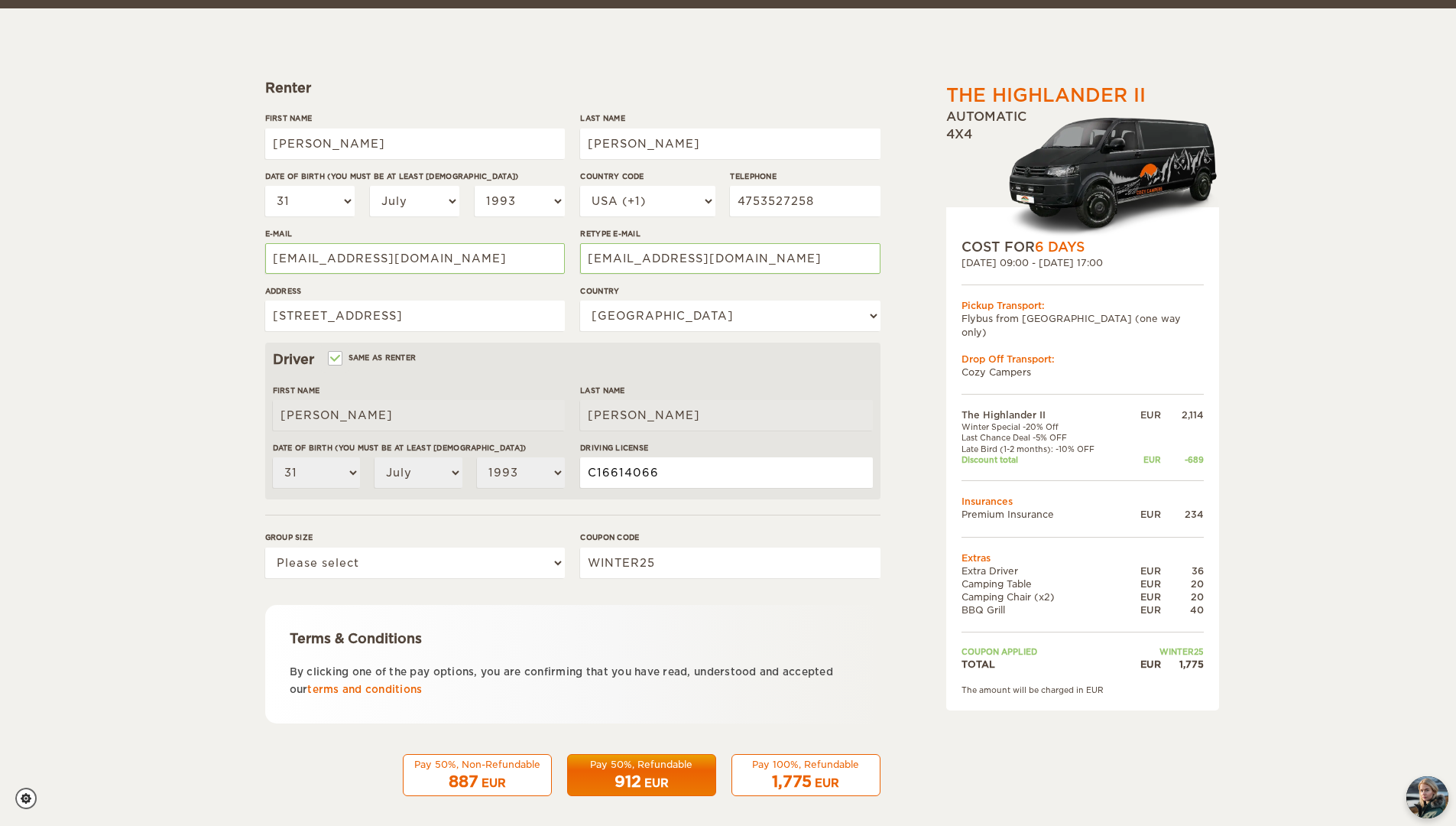
scroll to position [168, 0]
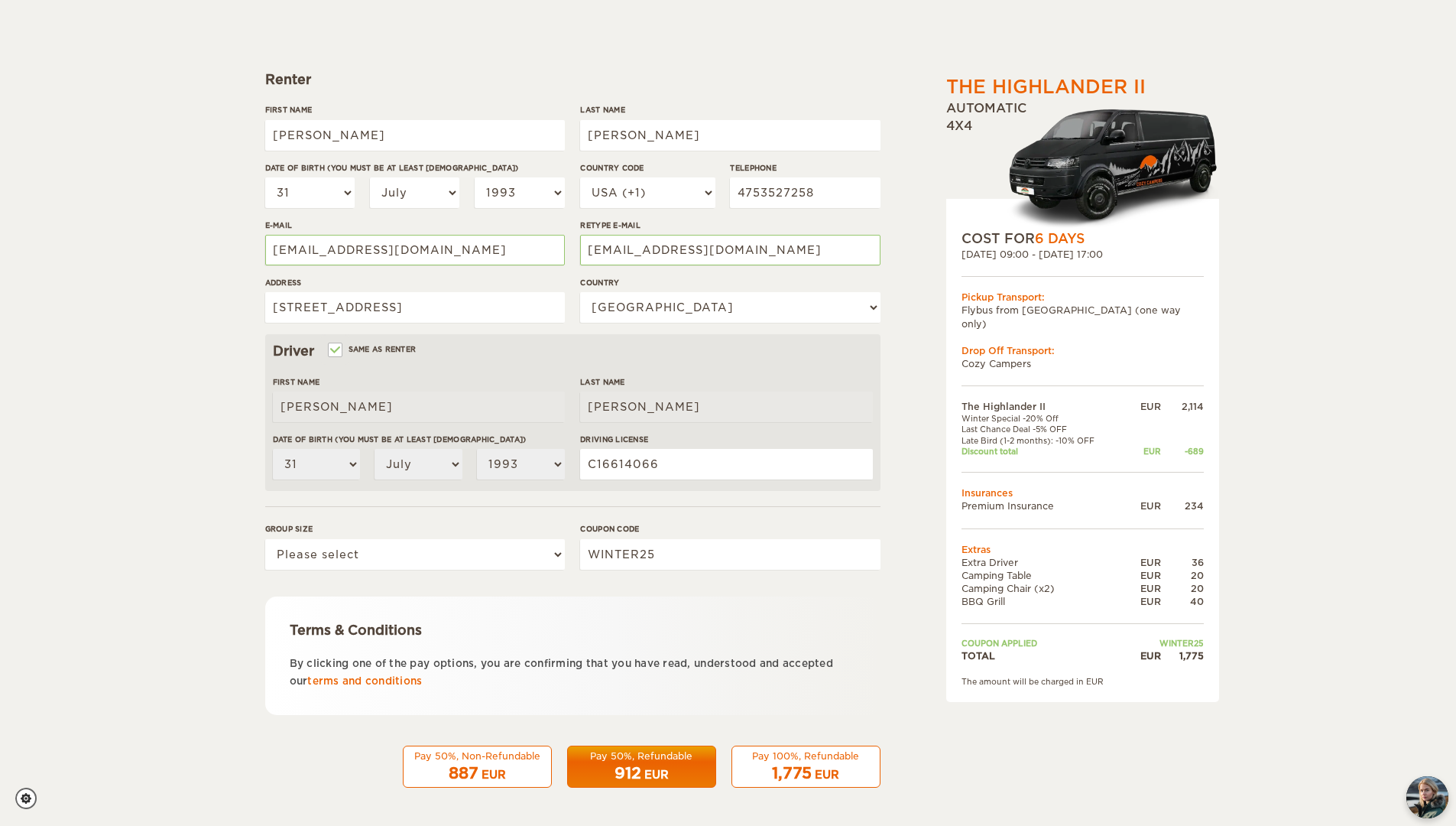
click at [675, 763] on div "912 EUR" at bounding box center [642, 773] width 129 height 22
click at [473, 560] on select "Please select 1 2" at bounding box center [415, 554] width 299 height 30
select select "2"
click at [266, 539] on select "Please select 1 2" at bounding box center [415, 554] width 299 height 30
click at [633, 771] on span "912" at bounding box center [628, 773] width 27 height 19
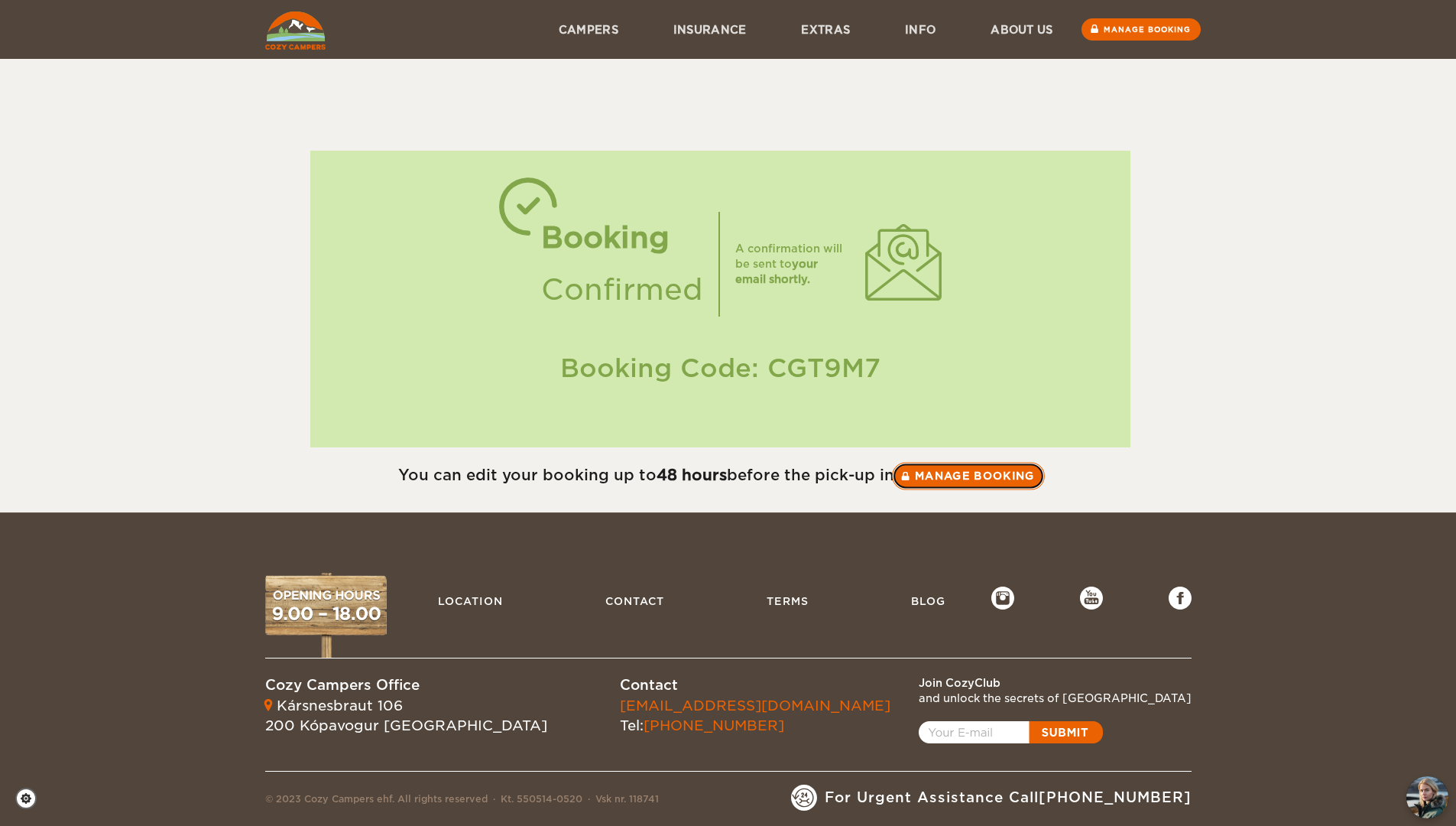
click at [994, 478] on link "Manage booking" at bounding box center [969, 475] width 153 height 28
